Goal: Task Accomplishment & Management: Manage account settings

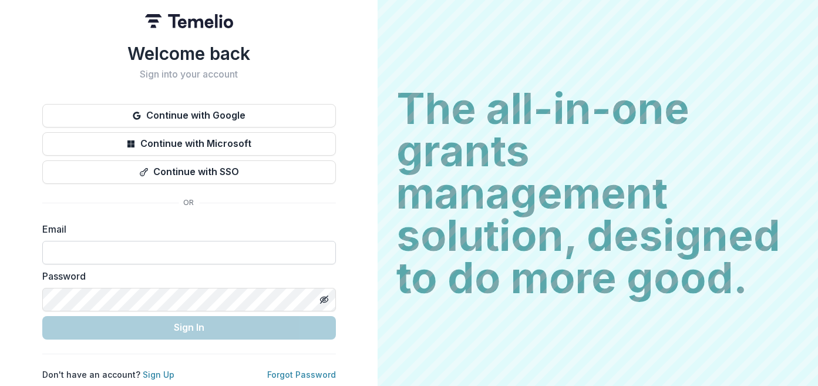
click at [172, 248] on input at bounding box center [189, 252] width 294 height 23
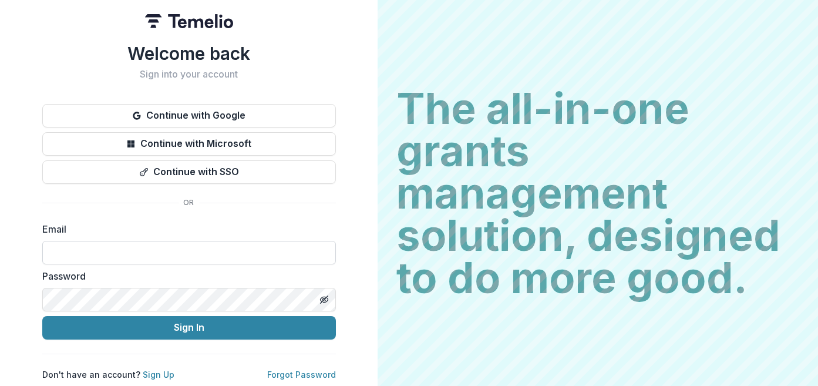
type input "**********"
click at [42, 316] on button "Sign In" at bounding box center [189, 327] width 294 height 23
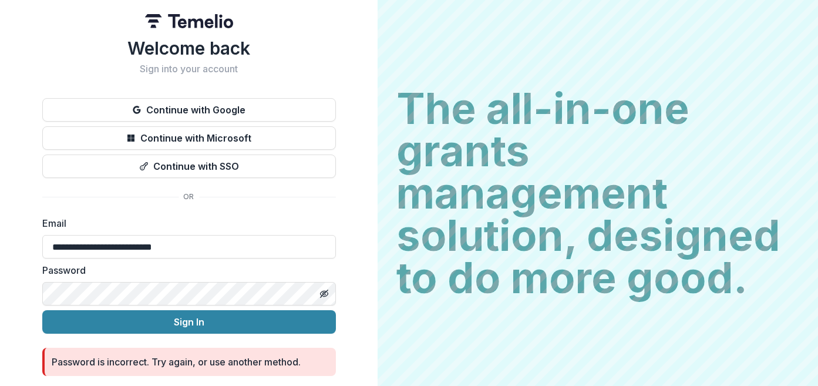
click at [42, 310] on button "Sign In" at bounding box center [189, 321] width 294 height 23
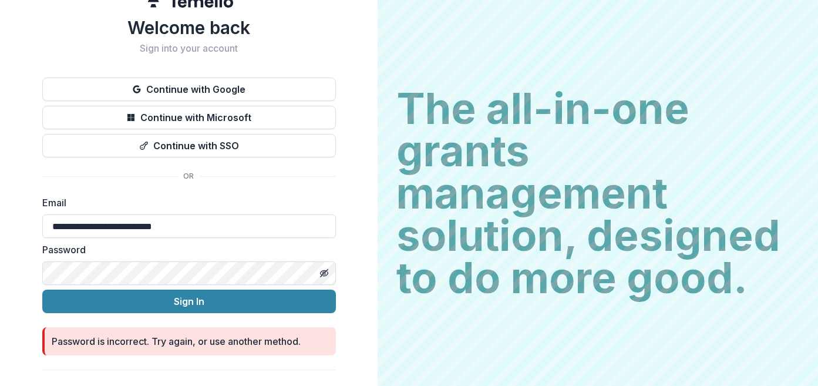
scroll to position [41, 0]
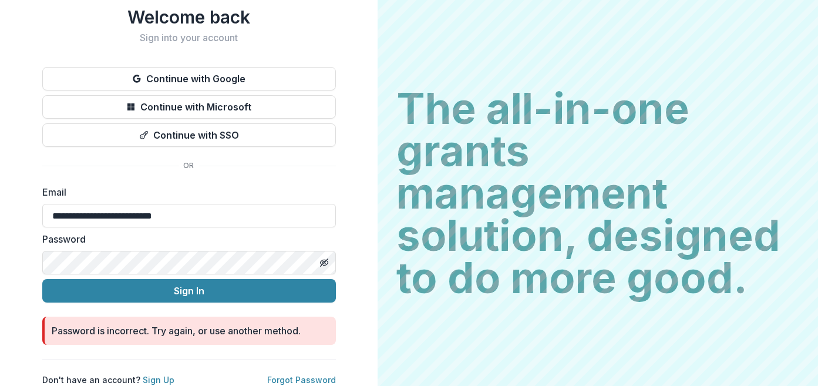
click at [42, 279] on button "Sign In" at bounding box center [189, 290] width 294 height 23
